Goal: Navigation & Orientation: Find specific page/section

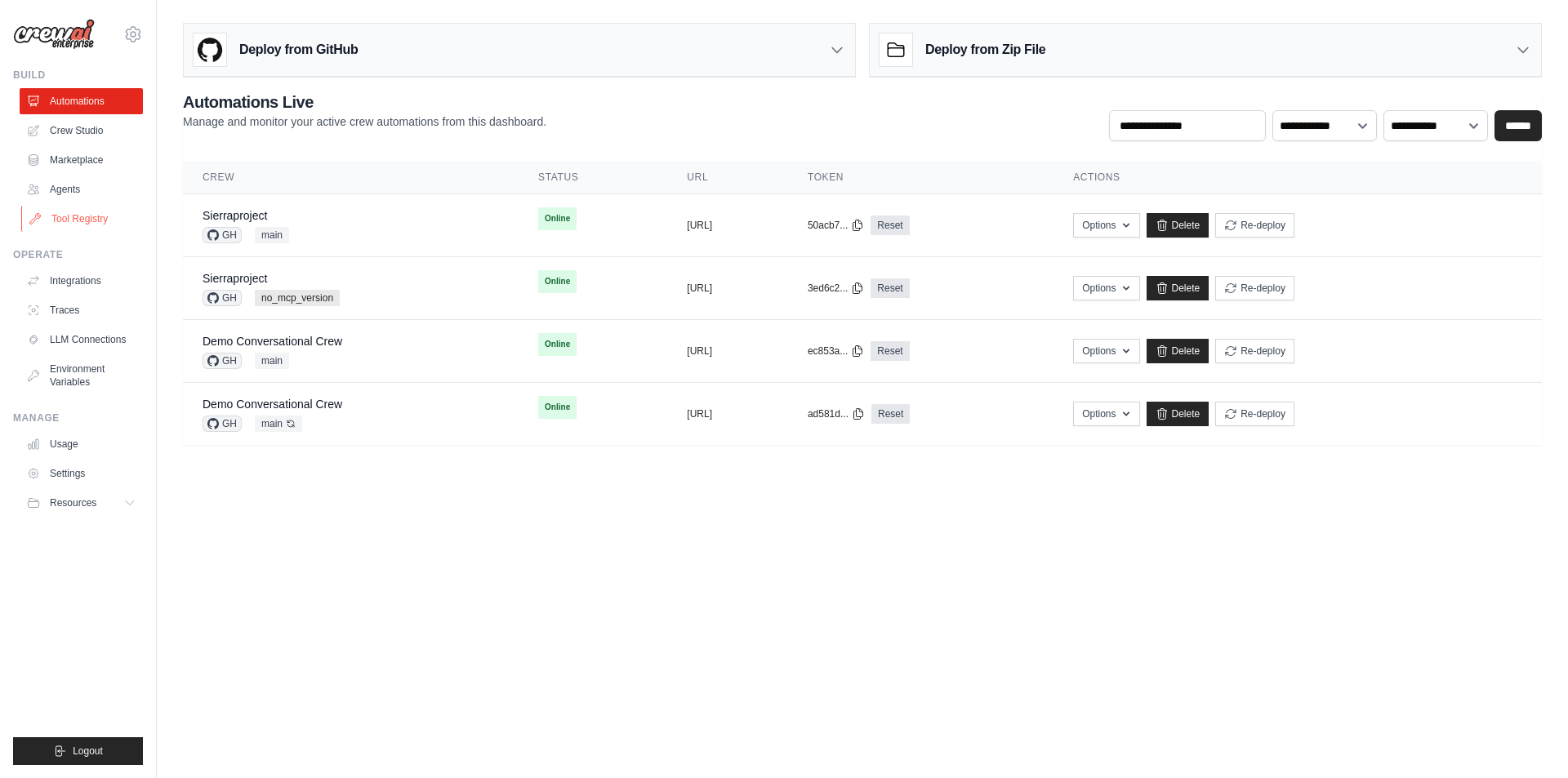
click at [75, 209] on link "Tool Registry" at bounding box center [83, 219] width 123 height 26
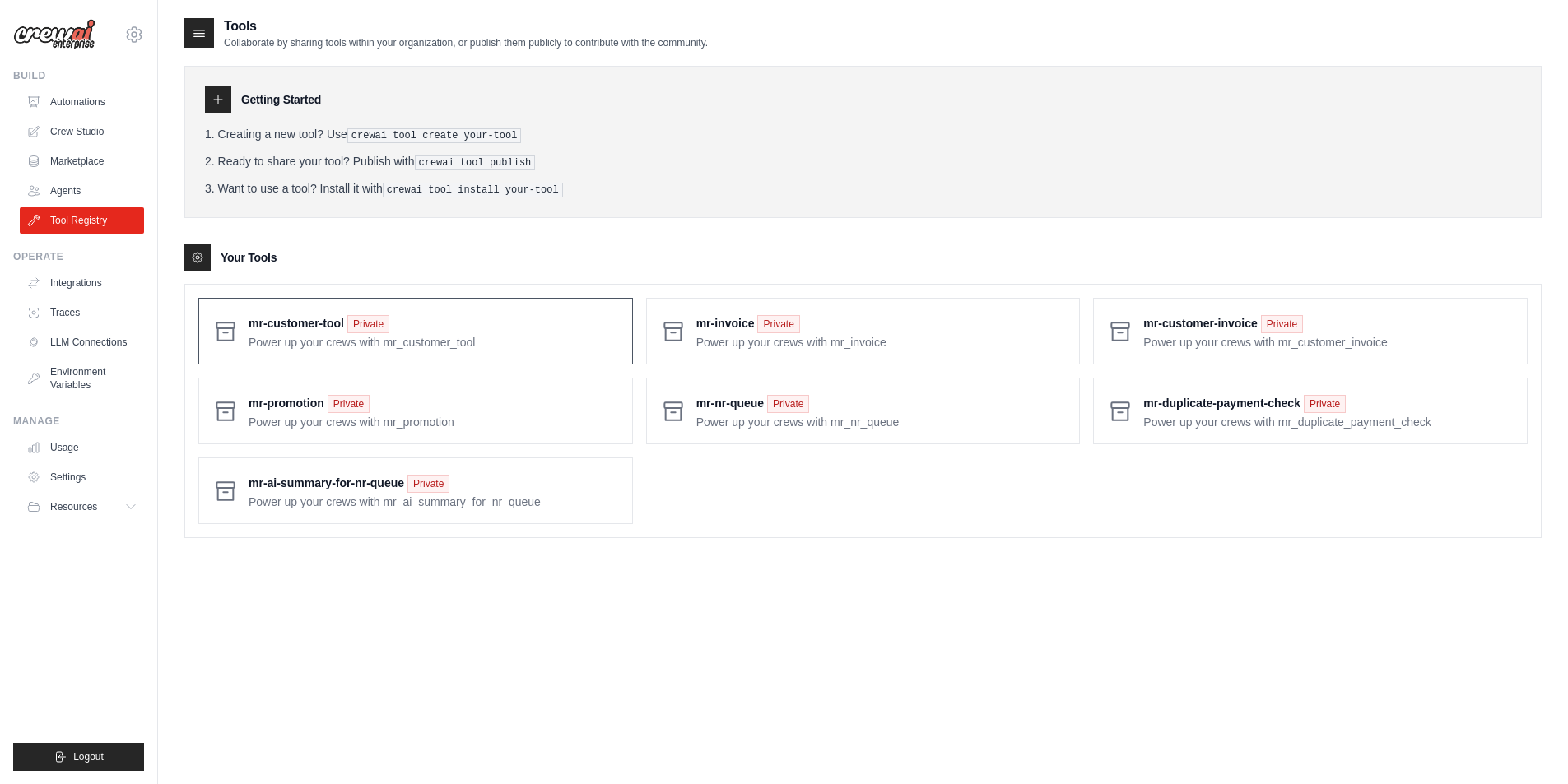
click at [459, 331] on span at bounding box center [433, 330] width 370 height 39
